Goal: Information Seeking & Learning: Obtain resource

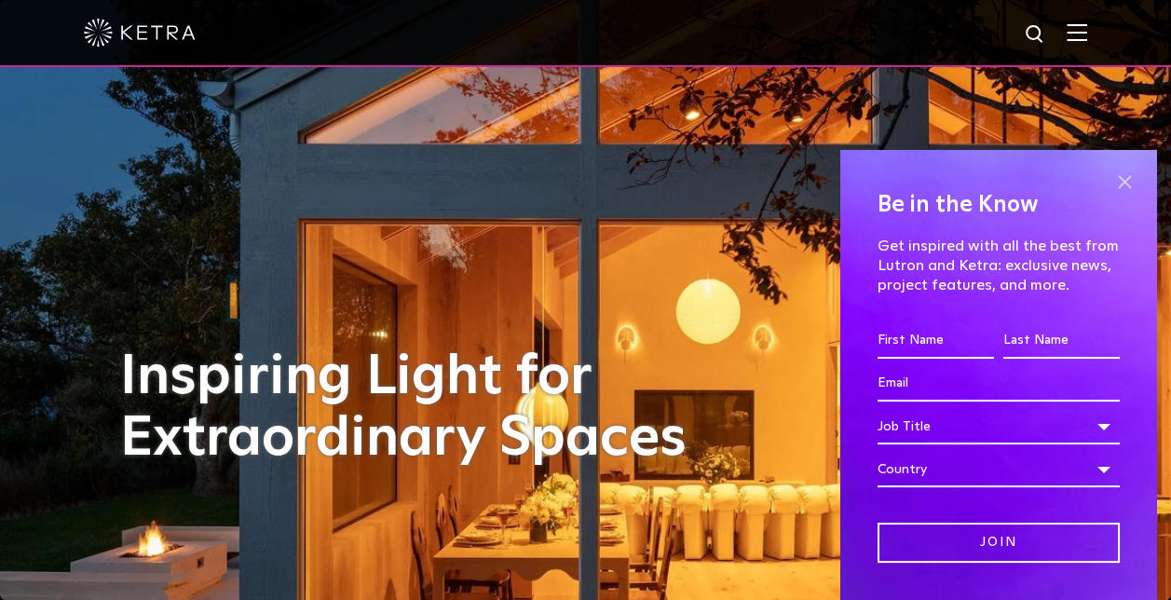
click at [1110, 177] on span at bounding box center [1124, 183] width 28 height 28
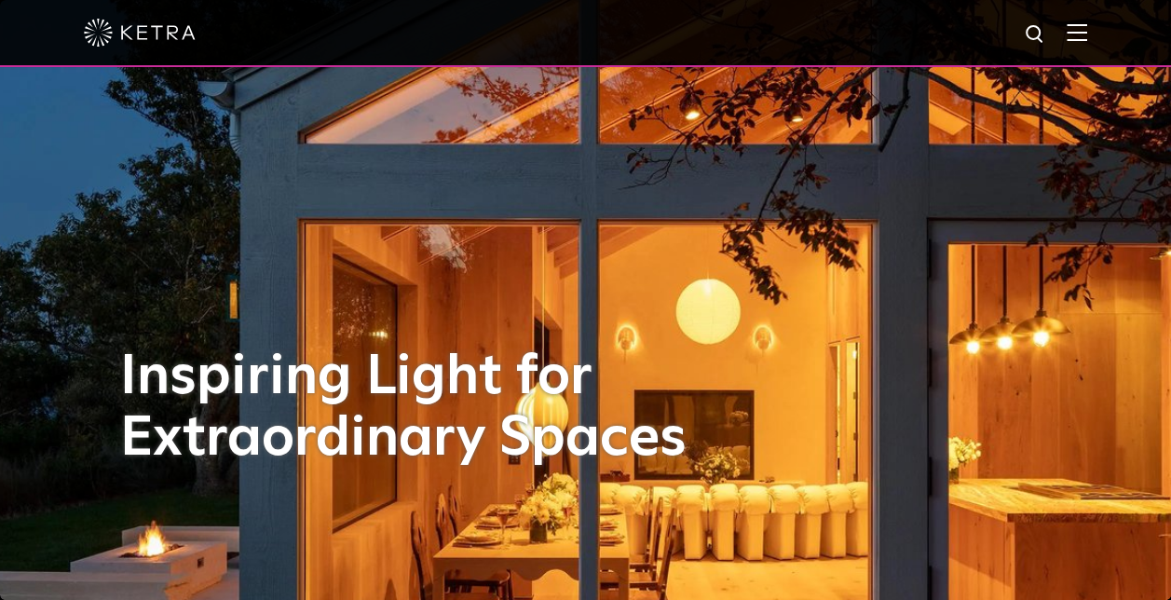
click at [1079, 40] on div at bounding box center [585, 32] width 1003 height 65
click at [1087, 35] on img at bounding box center [1077, 32] width 20 height 18
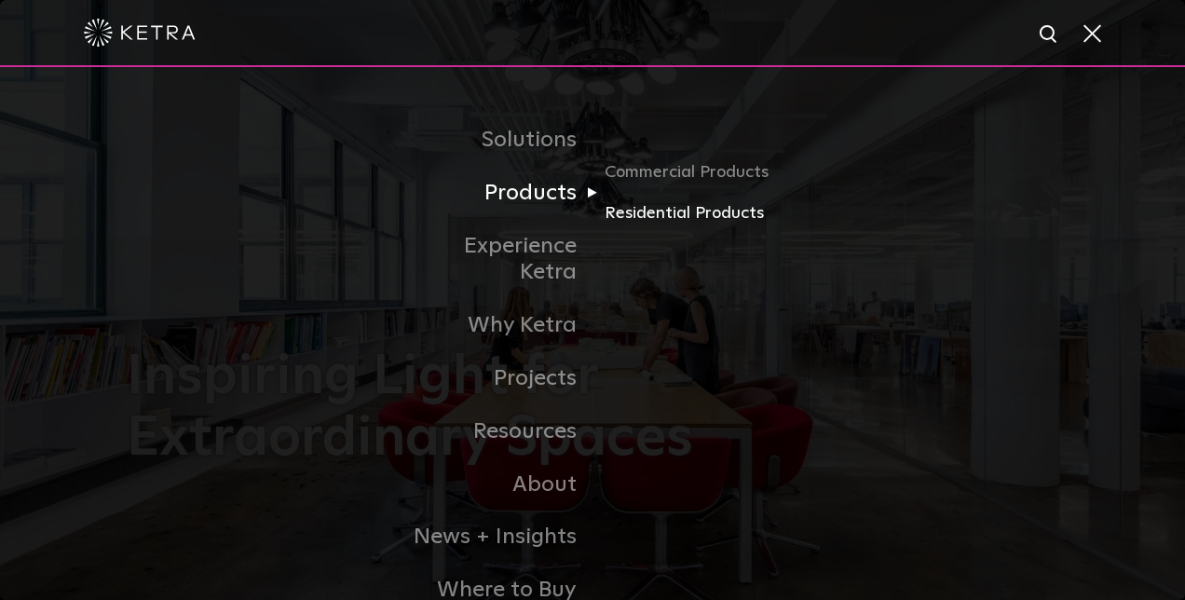
click at [655, 216] on link "Residential Products" at bounding box center [694, 213] width 179 height 27
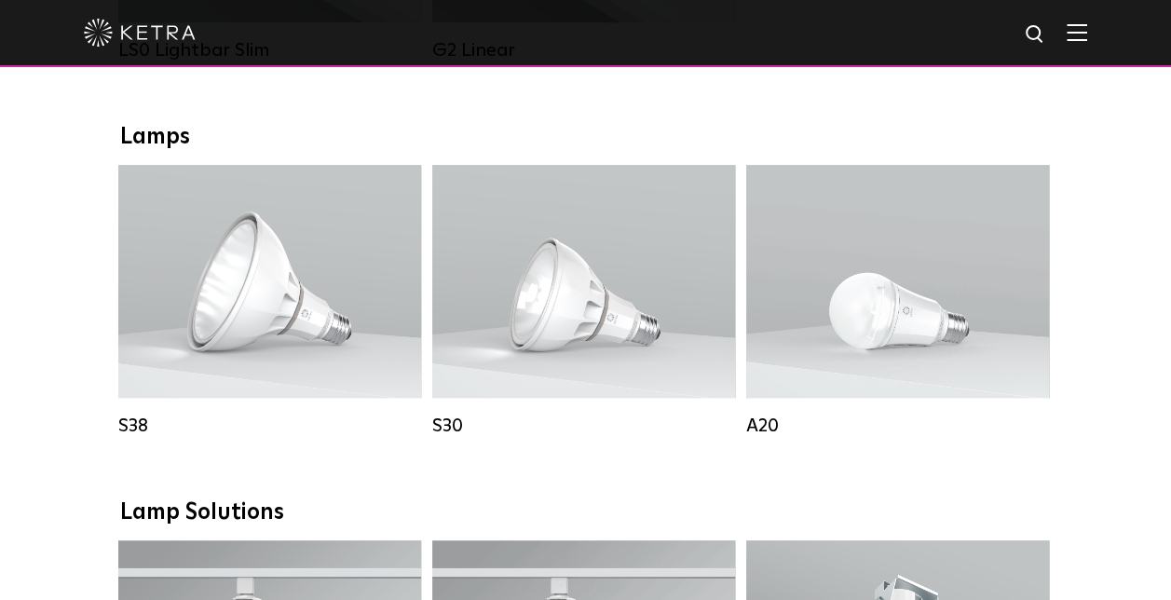
scroll to position [1025, 0]
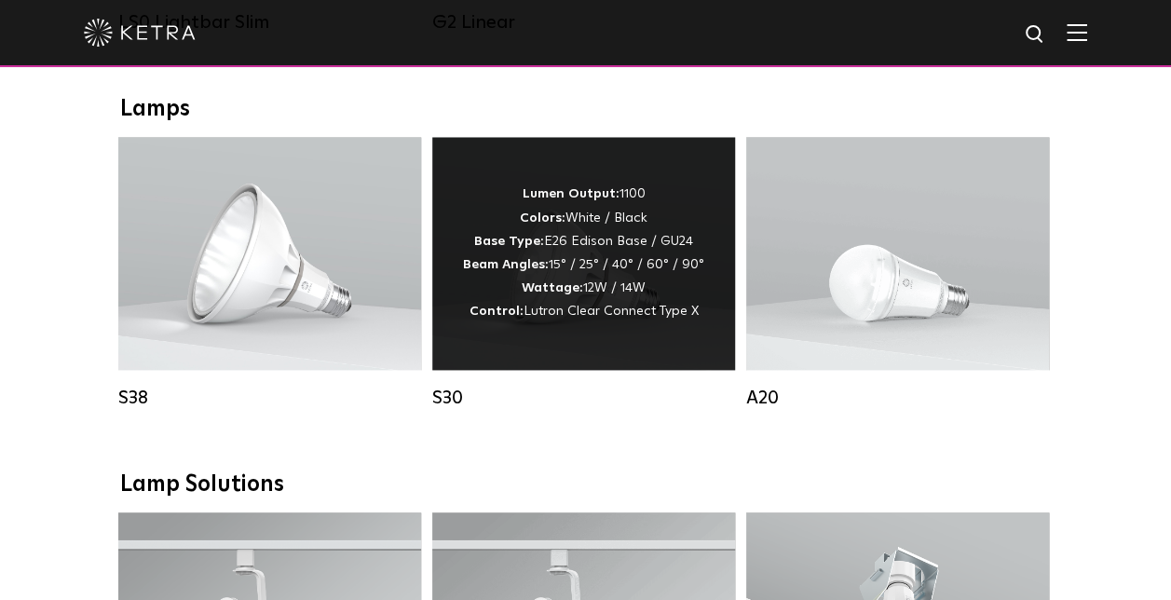
click at [568, 276] on div "Lumen Output: 1100 Colors: White / Black Base Type: E26 Edison Base / GU24 Beam…" at bounding box center [583, 253] width 241 height 141
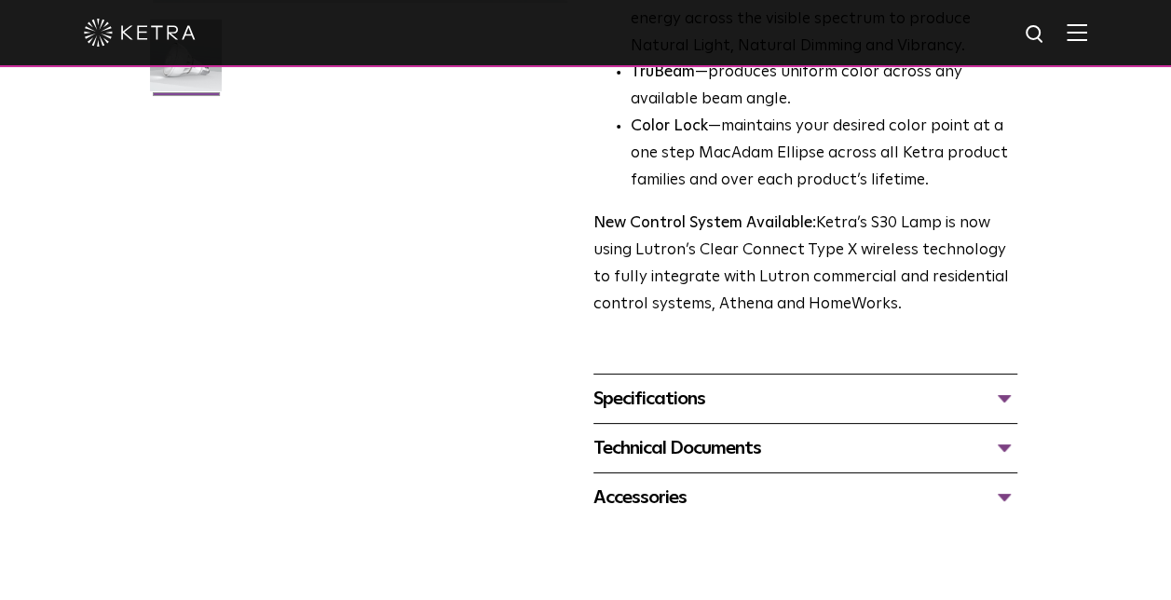
scroll to position [652, 0]
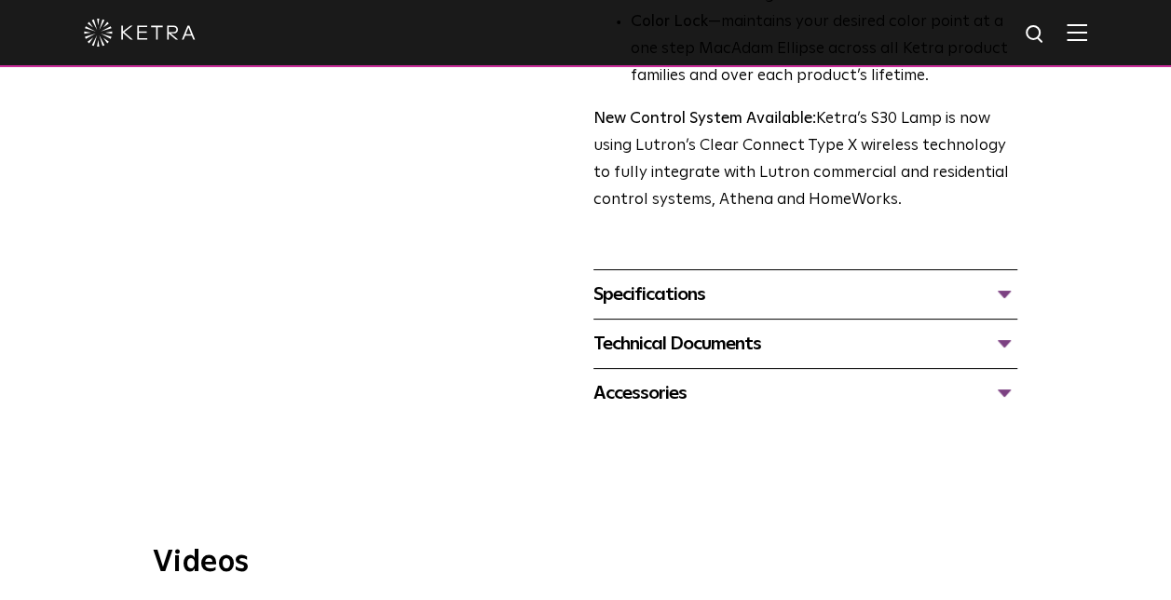
click at [1000, 341] on div "Technical Documents" at bounding box center [805, 344] width 424 height 30
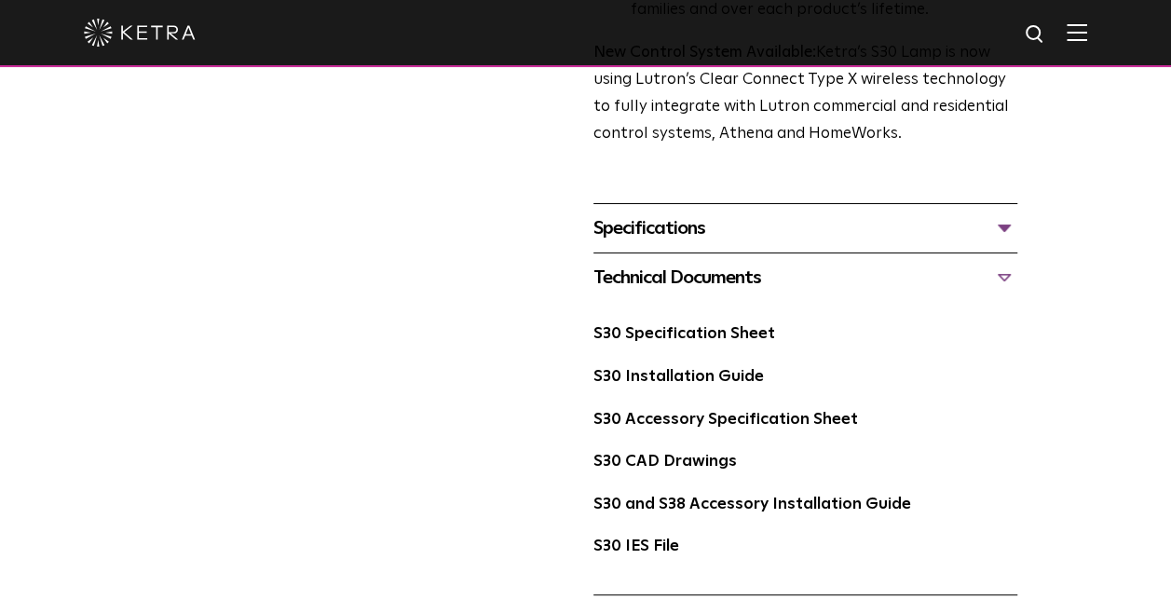
scroll to position [745, 0]
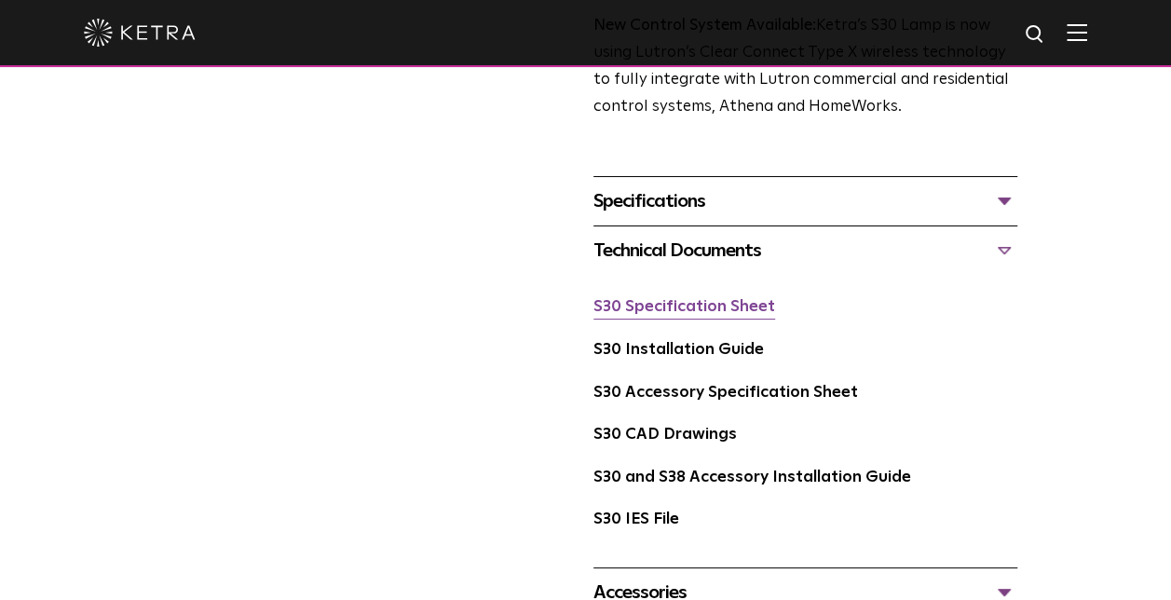
click at [673, 308] on link "S30 Specification Sheet" at bounding box center [684, 307] width 182 height 16
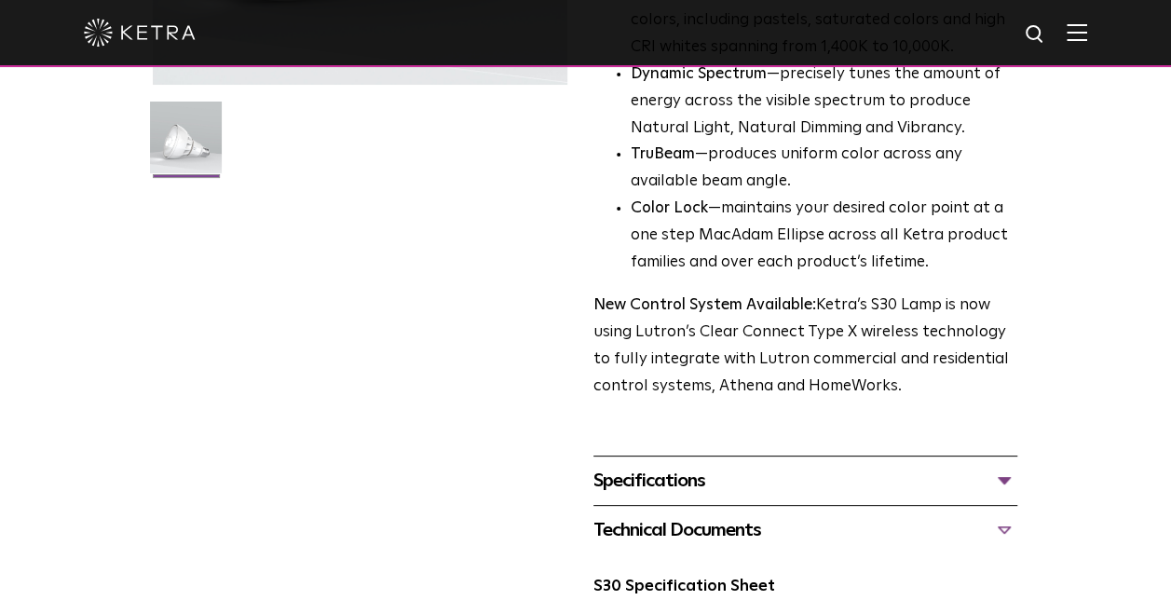
scroll to position [0, 0]
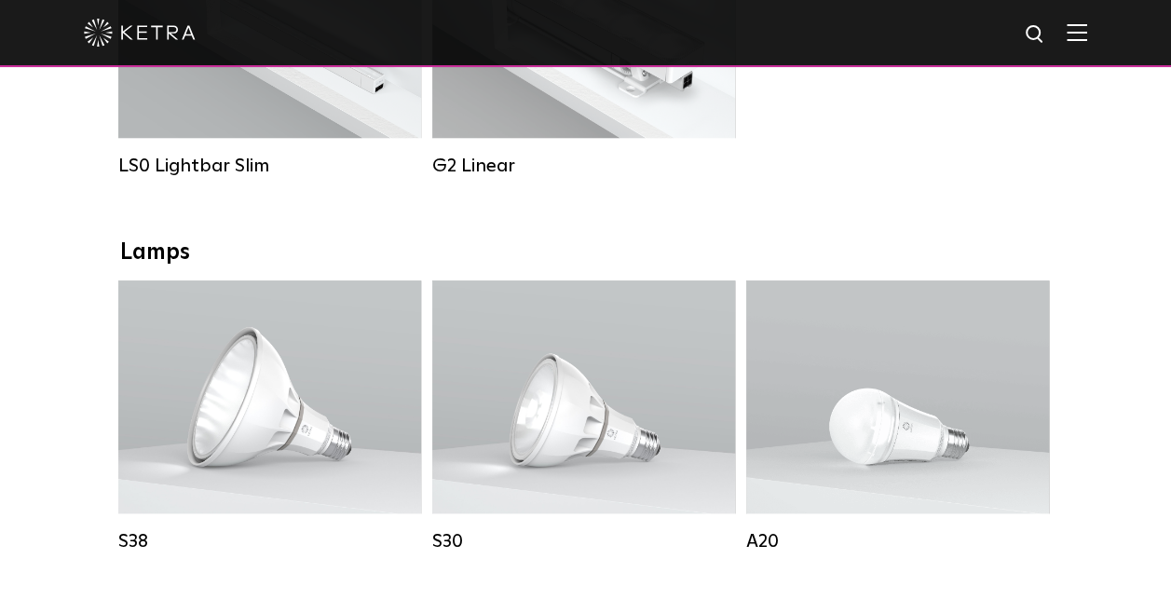
scroll to position [1025, 0]
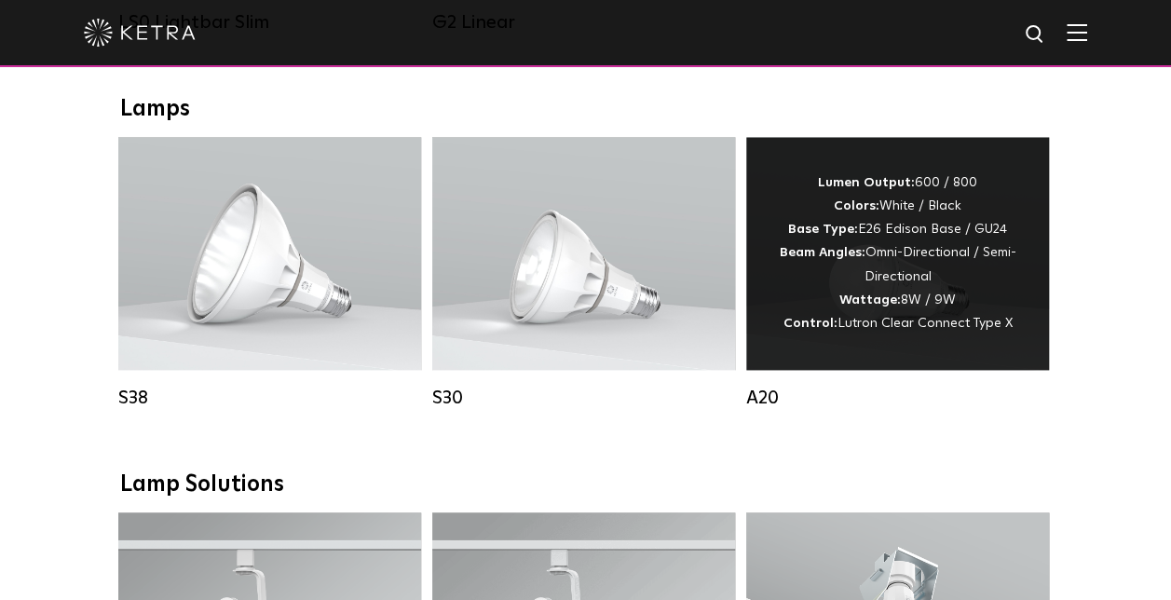
click at [931, 289] on div "Lumen Output: 600 / 800 Colors: White / Black Base Type: E26 Edison Base / GU24…" at bounding box center [897, 253] width 247 height 164
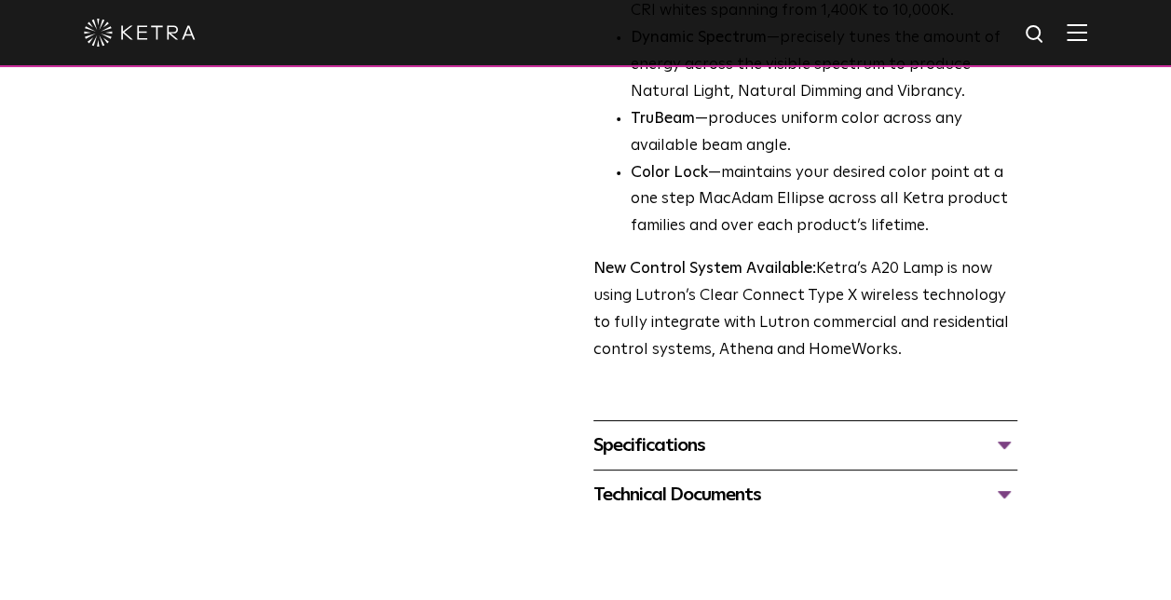
scroll to position [745, 0]
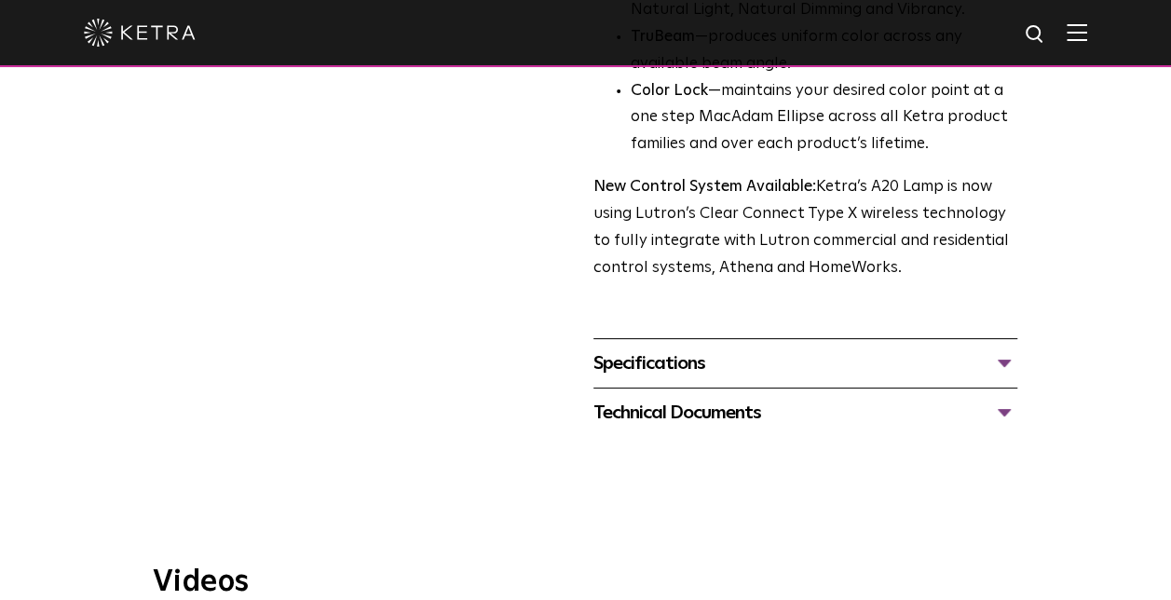
click at [1009, 348] on div "Specifications" at bounding box center [805, 363] width 424 height 30
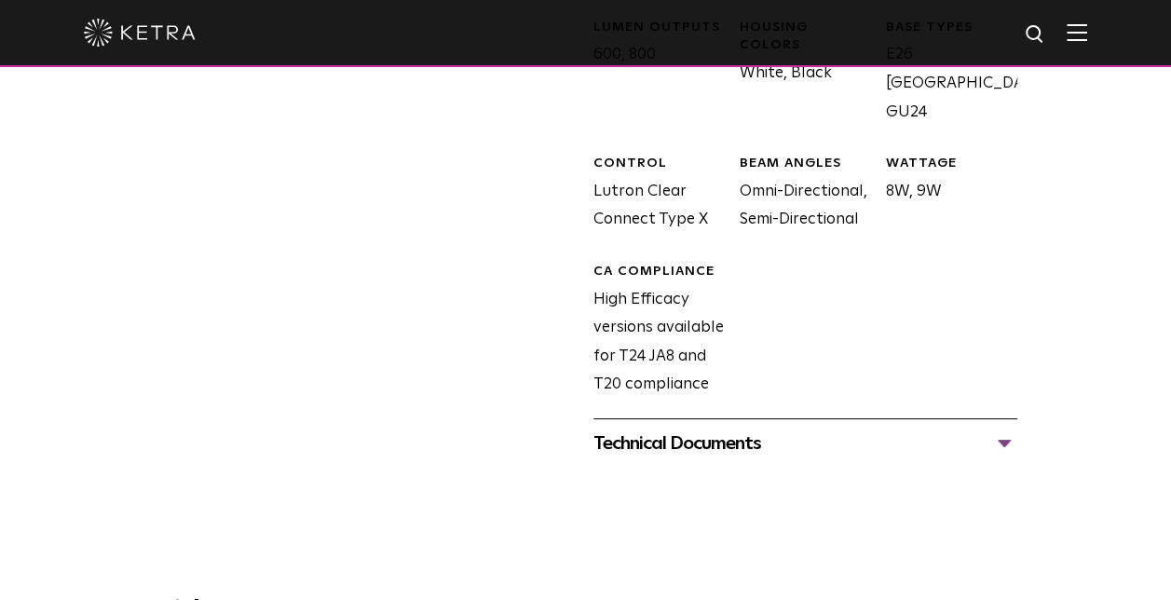
scroll to position [1211, 0]
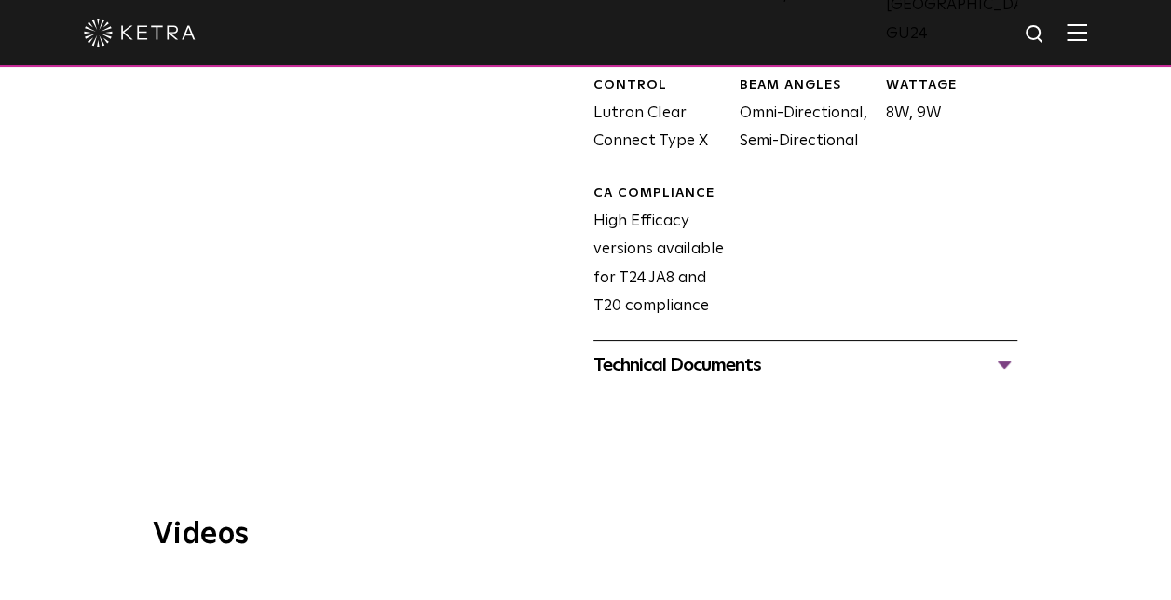
click at [1002, 350] on div "Technical Documents" at bounding box center [805, 365] width 424 height 30
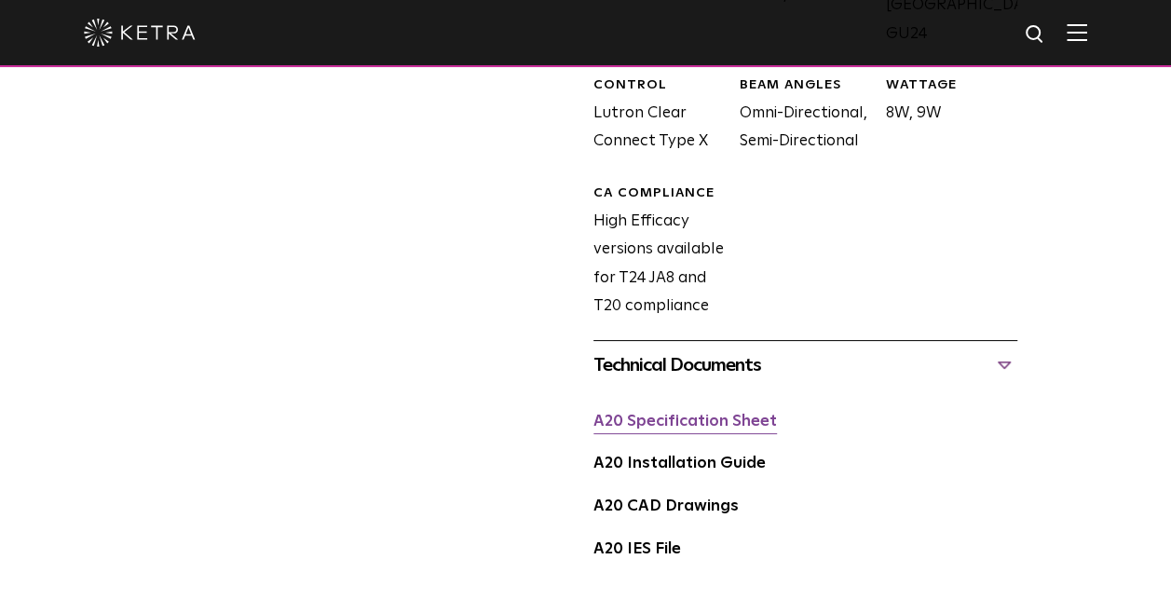
click at [646, 414] on link "A20 Specification Sheet" at bounding box center [685, 422] width 184 height 16
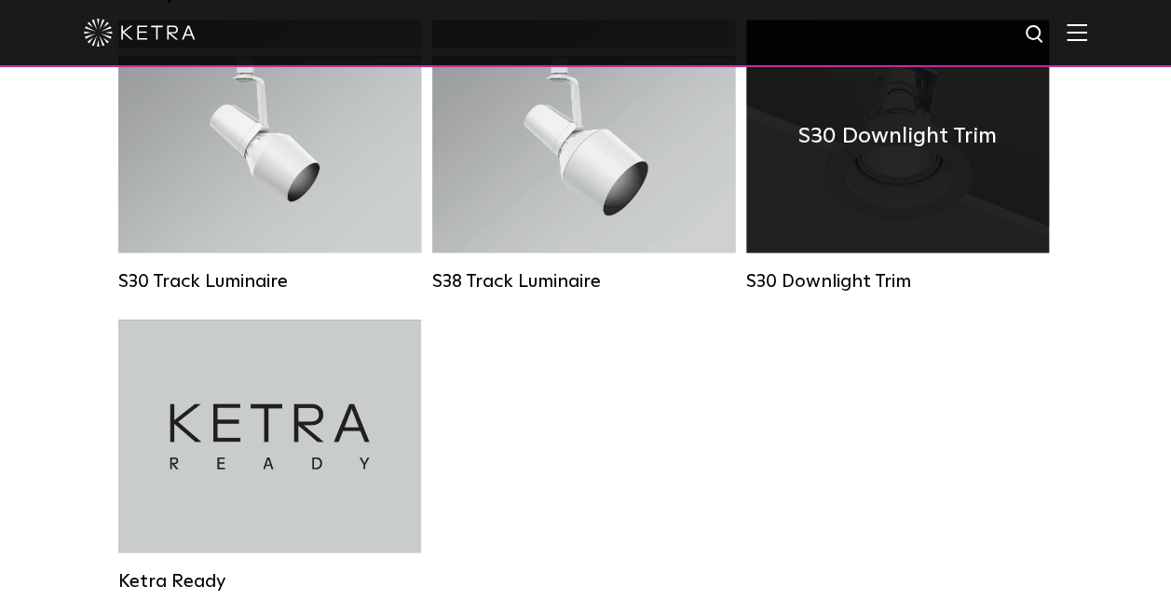
scroll to position [1025, 0]
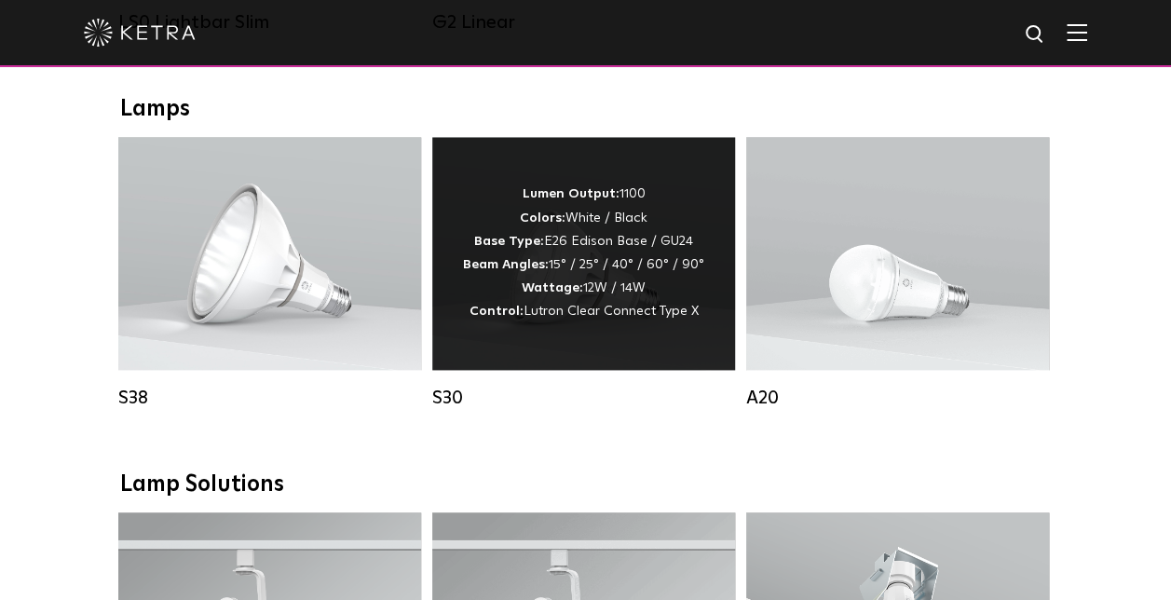
click at [557, 294] on strong "Wattage:" at bounding box center [552, 287] width 61 height 13
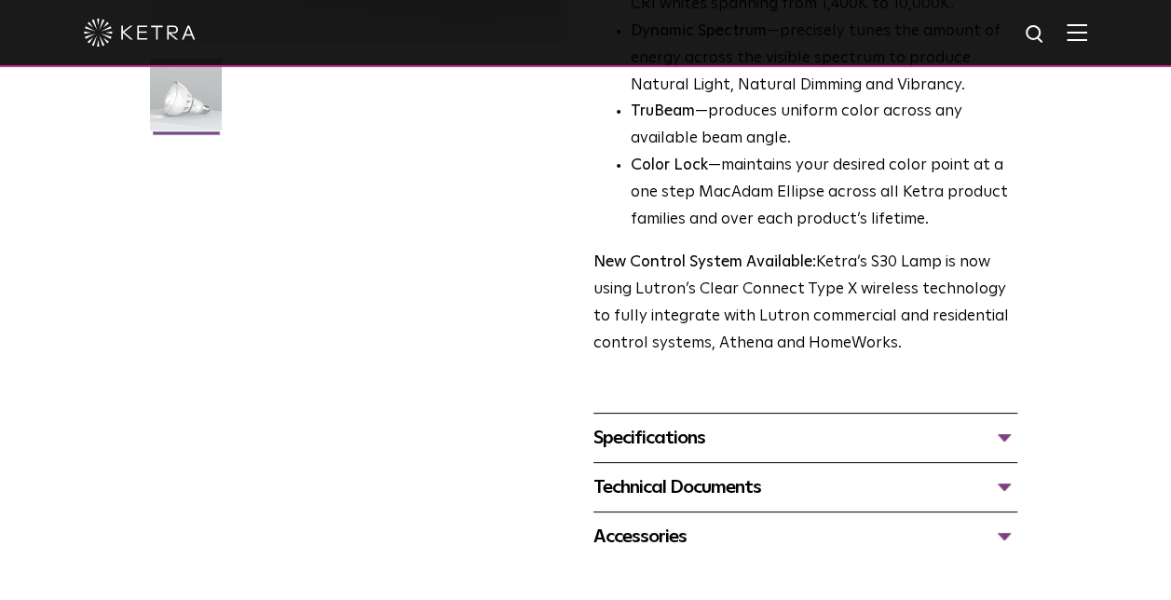
scroll to position [652, 0]
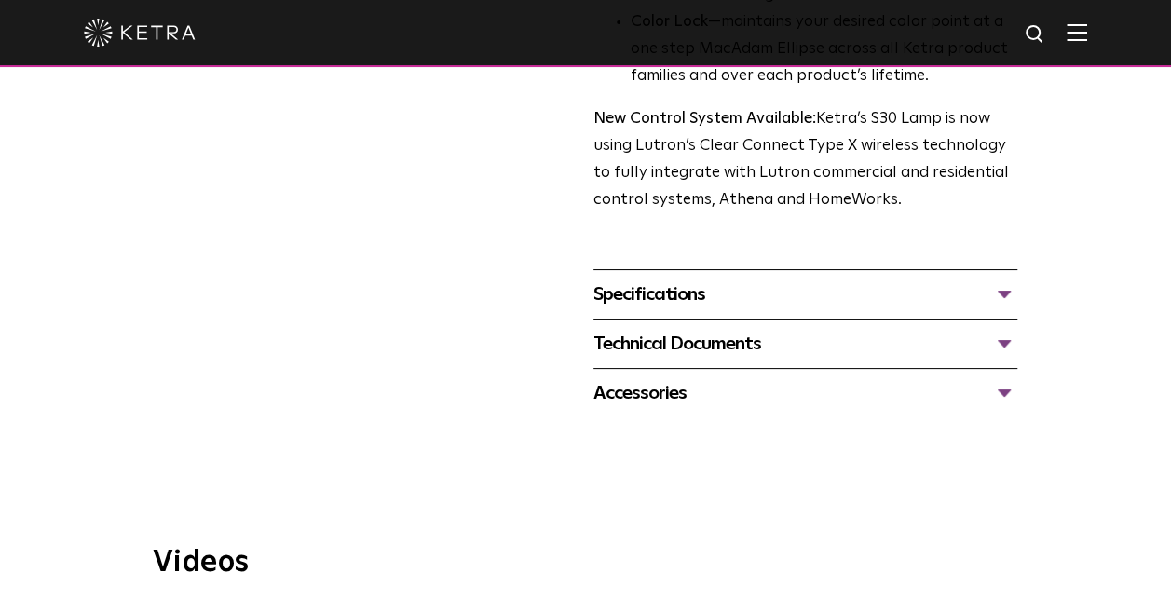
click at [1006, 340] on div "Technical Documents" at bounding box center [805, 344] width 424 height 30
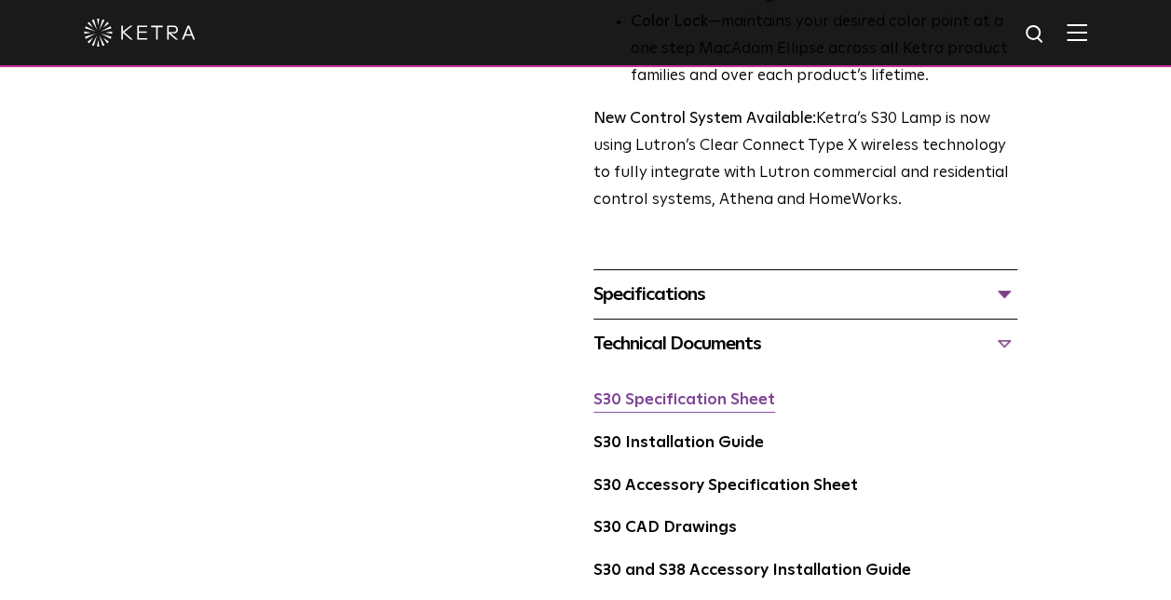
click at [708, 398] on link "S30 Specification Sheet" at bounding box center [684, 400] width 182 height 16
